Goal: Task Accomplishment & Management: Manage account settings

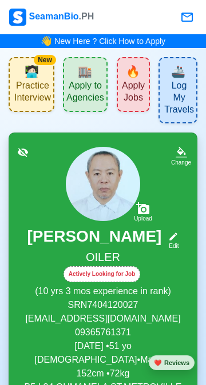
click at [189, 167] on div "Change" at bounding box center [181, 157] width 20 height 20
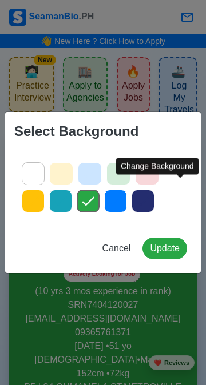
click at [154, 328] on div "Select Background Cancel Update" at bounding box center [103, 192] width 206 height 385
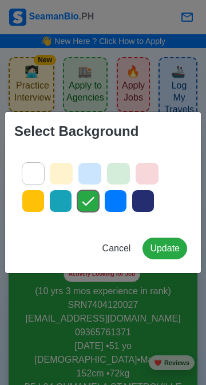
click at [165, 315] on div "Select Background Cancel Update" at bounding box center [103, 192] width 206 height 385
click at [117, 248] on span "Cancel" at bounding box center [116, 248] width 29 height 10
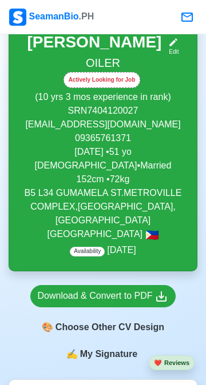
scroll to position [193, 0]
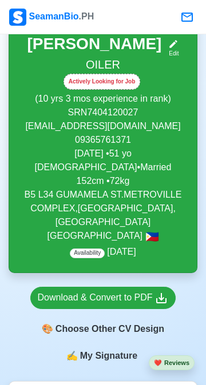
click at [178, 49] on icon at bounding box center [174, 45] width 8 height 8
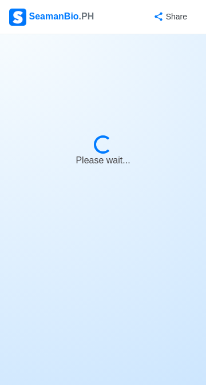
select select "Actively Looking for Job"
select select "Not Visible for Hiring"
select select "Married"
select select "[DEMOGRAPHIC_DATA]"
select select "PH"
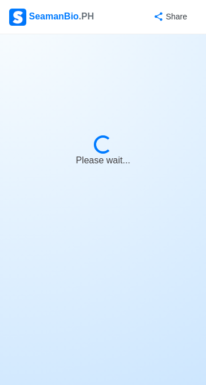
select select "10"
select select "3"
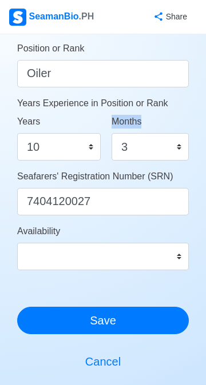
scroll to position [601, 0]
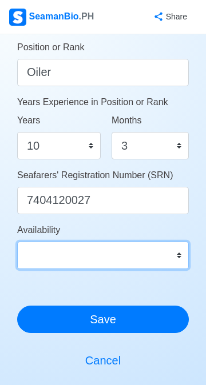
click at [181, 256] on select "Immediate [DATE] [DATE] [DATE] [DATE] [DATE] [DATE] [DATE] [DATE] [DATE]" at bounding box center [102, 255] width 171 height 27
select select "1759248000000"
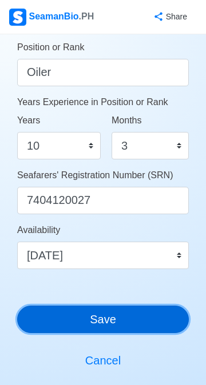
click at [138, 322] on button "Save" at bounding box center [102, 319] width 171 height 27
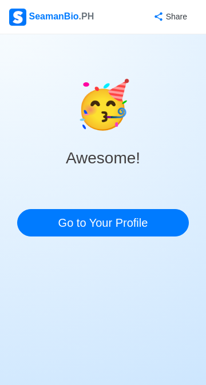
scroll to position [0, 0]
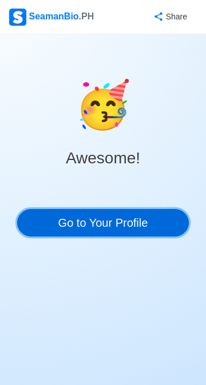
click at [142, 218] on link "Go to Your Profile" at bounding box center [102, 222] width 171 height 27
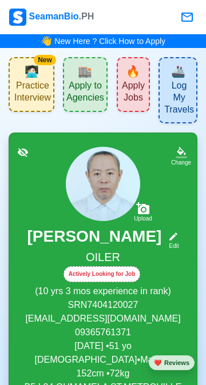
click at [178, 242] on icon at bounding box center [173, 236] width 10 height 10
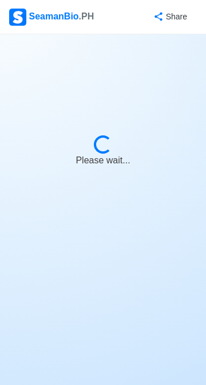
select select "Actively Looking for Job"
select select "Not Visible for Hiring"
select select "Married"
select select "[DEMOGRAPHIC_DATA]"
select select "PH"
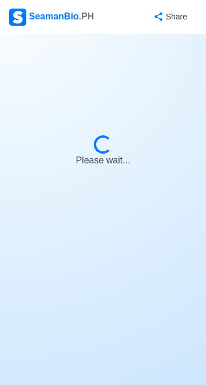
select select "10"
select select "3"
select select "1759248000000"
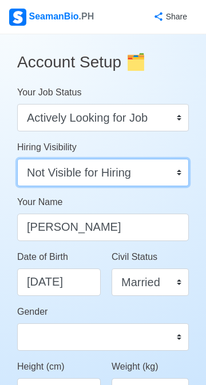
click at [181, 175] on select "Visible for Hiring Not Visible for Hiring" at bounding box center [102, 172] width 171 height 27
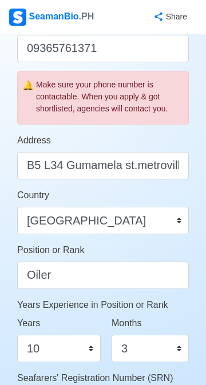
scroll to position [399, 0]
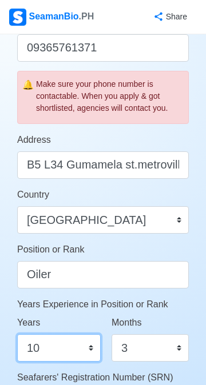
click at [94, 350] on select "0 1 2 3 4 5 6 7 8 9 10 11 12 13 14 15 16 17 18 19 20 21 22 23 24 25 26 27 28 29…" at bounding box center [58, 347] width 83 height 27
select select "14"
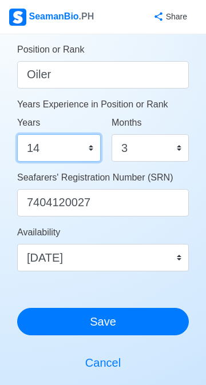
scroll to position [602, 0]
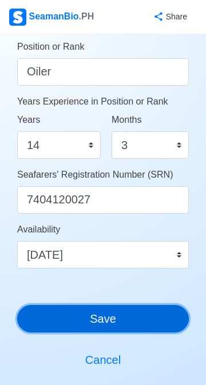
click at [150, 324] on button "Save" at bounding box center [102, 318] width 171 height 27
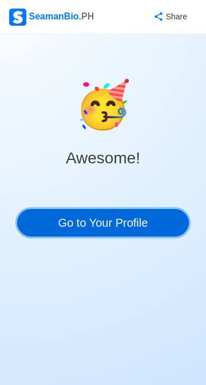
click at [142, 225] on link "Go to Your Profile" at bounding box center [102, 222] width 171 height 27
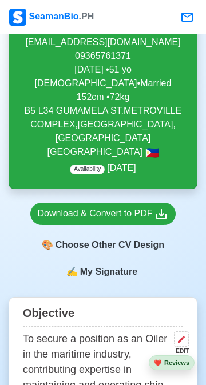
scroll to position [277, 0]
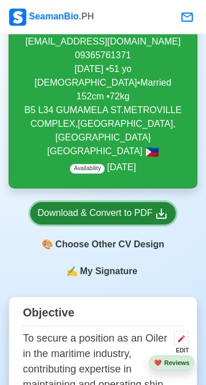
click at [165, 221] on icon at bounding box center [161, 214] width 14 height 14
click at [167, 221] on icon at bounding box center [161, 214] width 14 height 14
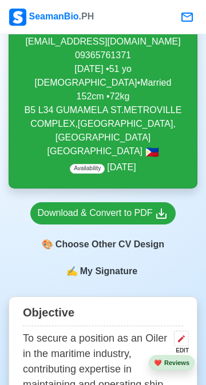
click at [118, 278] on span "My Signature" at bounding box center [109, 272] width 62 height 14
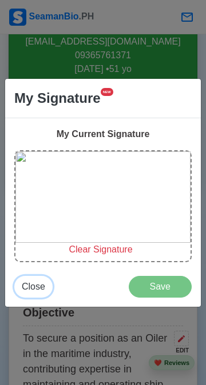
click at [37, 286] on span "Close" at bounding box center [33, 287] width 23 height 10
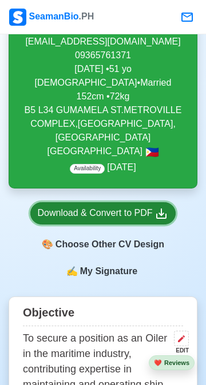
click at [143, 221] on div "Download & Convert to PDF" at bounding box center [103, 213] width 131 height 14
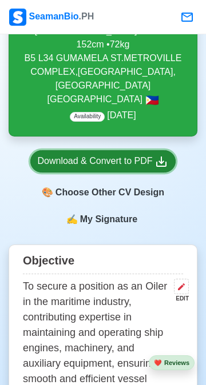
scroll to position [331, 0]
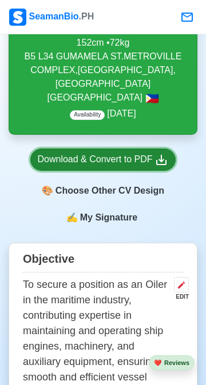
click at [163, 167] on icon at bounding box center [161, 160] width 14 height 14
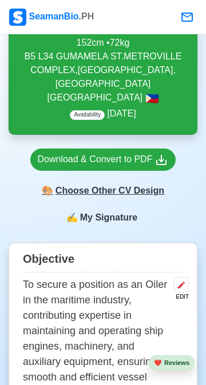
click at [134, 202] on div "🎨 Choose Other CV Design" at bounding box center [103, 191] width 146 height 22
